Goal: Task Accomplishment & Management: Manage account settings

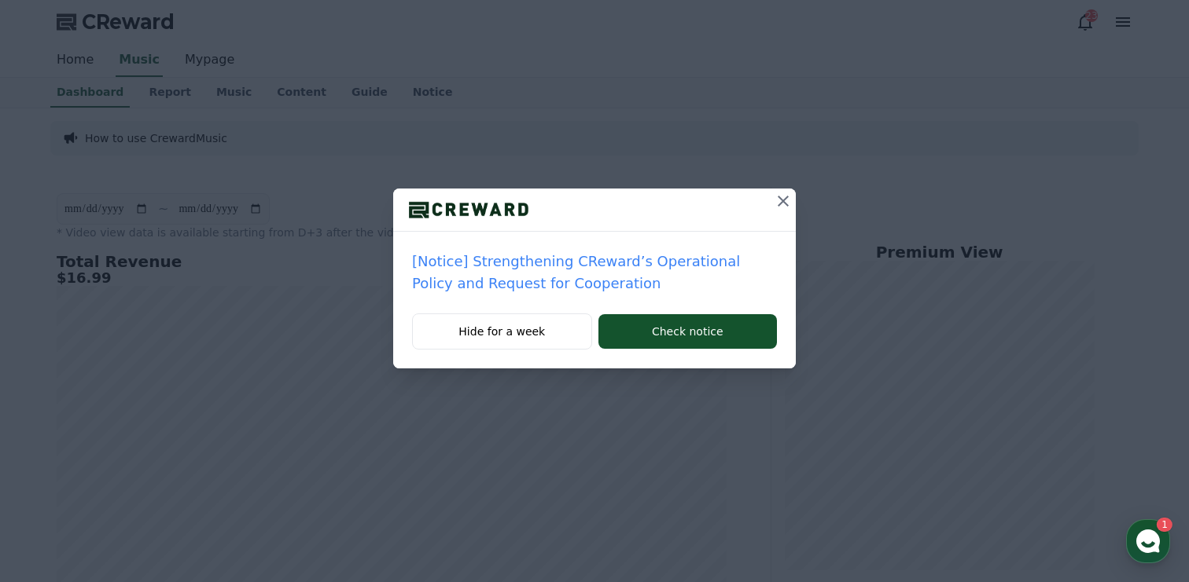
click at [776, 192] on icon at bounding box center [782, 201] width 19 height 19
click at [788, 205] on icon at bounding box center [782, 201] width 19 height 19
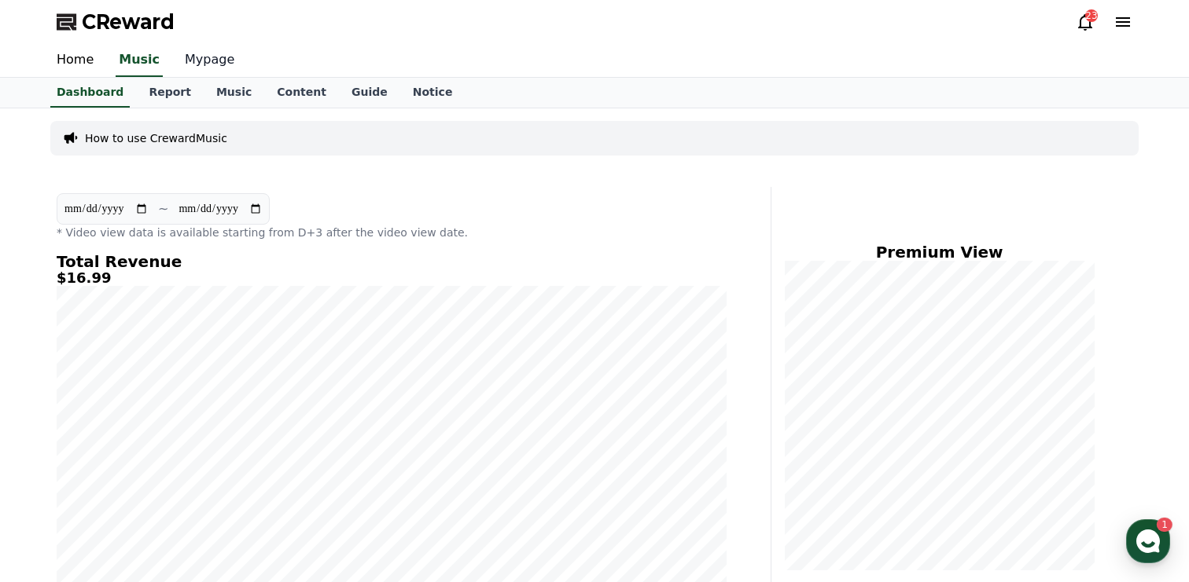
click at [202, 57] on link "Mypage" at bounding box center [209, 60] width 75 height 33
select select "**********"
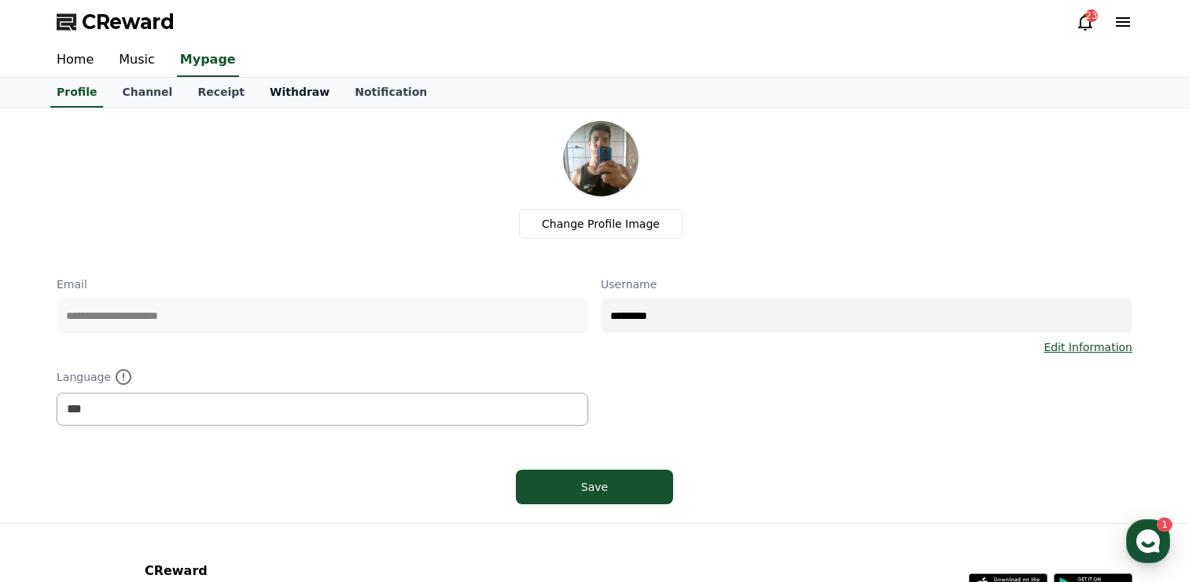
click at [282, 89] on link "Withdraw" at bounding box center [299, 93] width 85 height 30
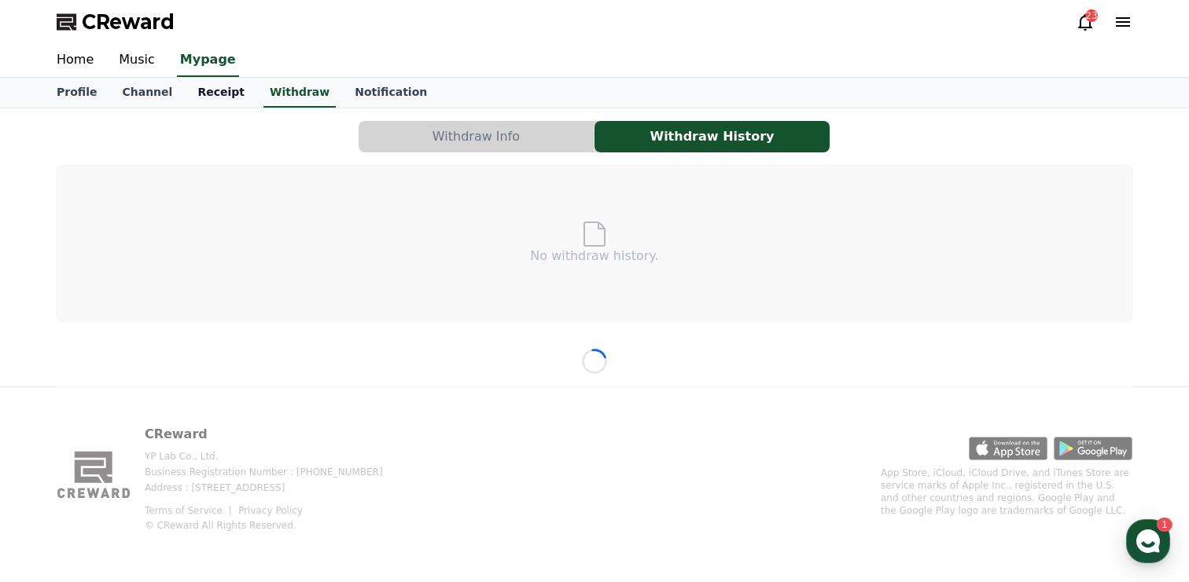
click at [208, 93] on link "Receipt" at bounding box center [221, 93] width 72 height 30
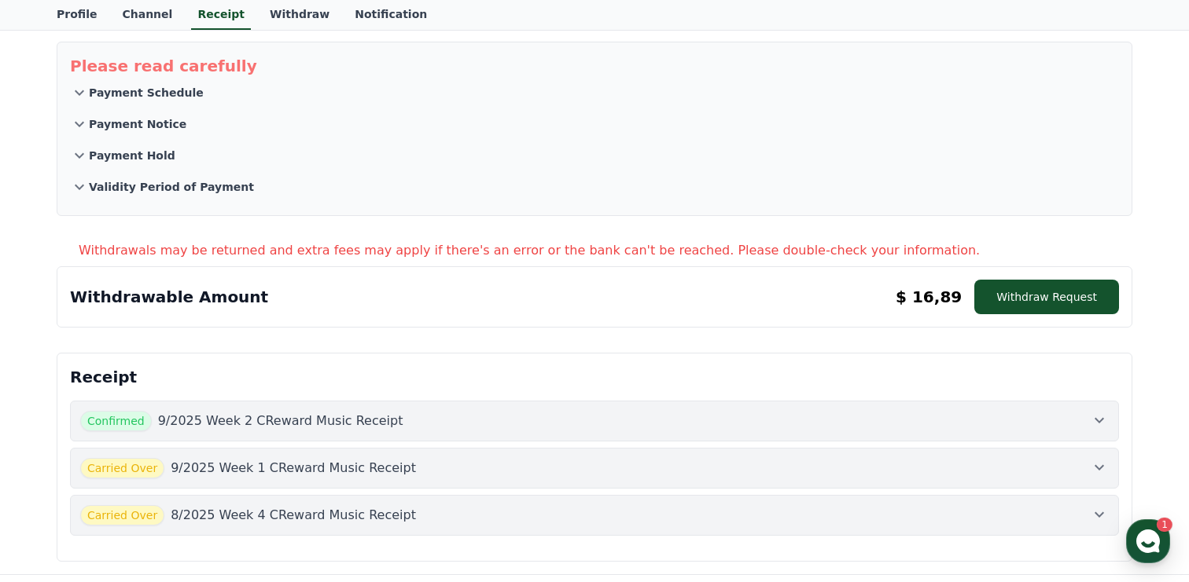
scroll to position [72, 0]
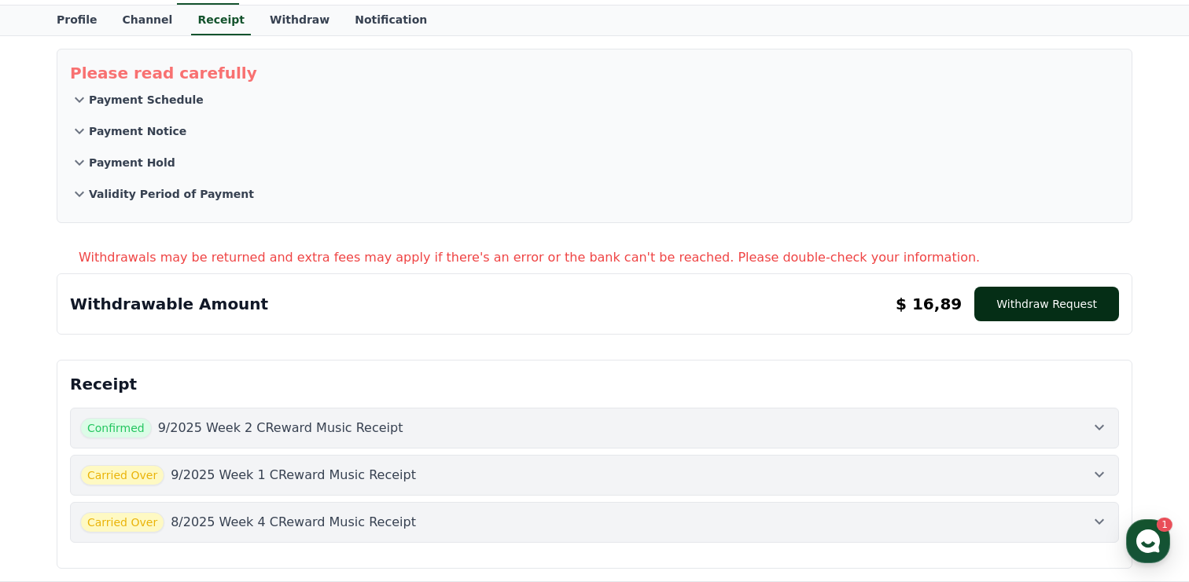
click at [1038, 311] on button "Withdraw Request" at bounding box center [1046, 304] width 145 height 35
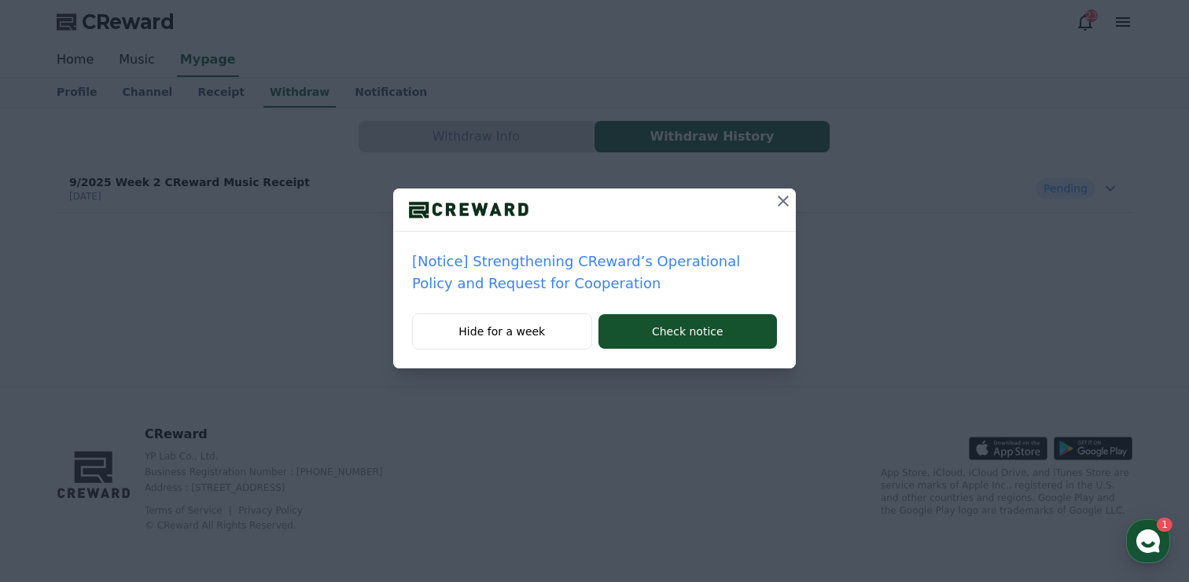
click at [781, 203] on icon at bounding box center [782, 201] width 11 height 11
